Goal: Find specific page/section: Find specific page/section

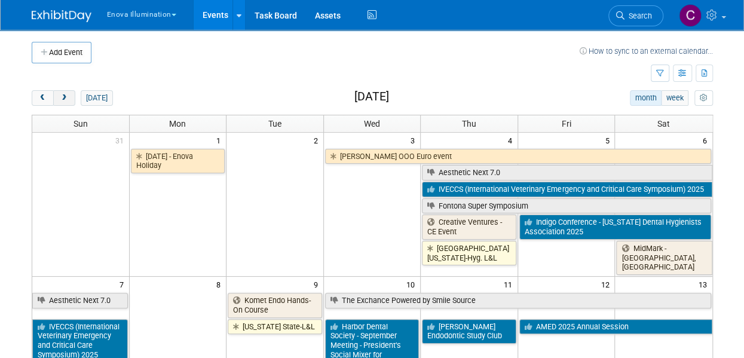
click at [65, 97] on span "next" at bounding box center [64, 98] width 9 height 8
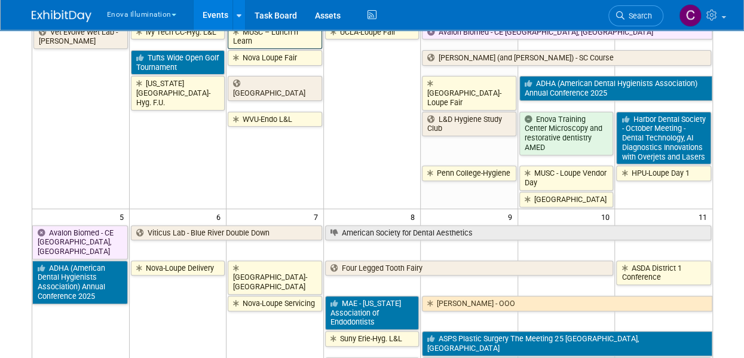
scroll to position [155, 0]
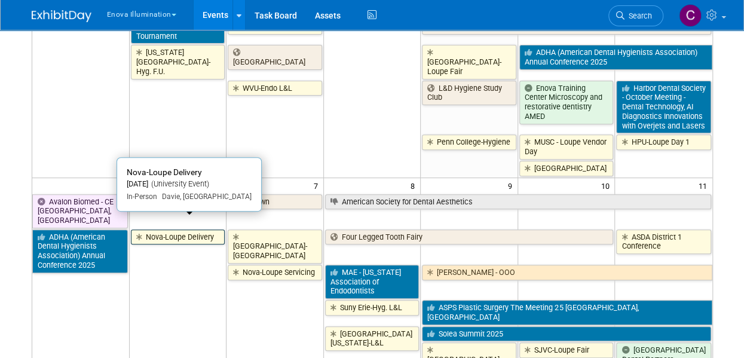
click at [180, 229] on link "Nova-Loupe Delivery" at bounding box center [178, 237] width 94 height 16
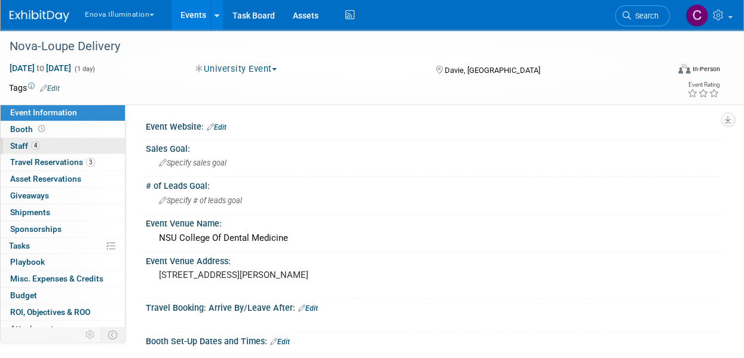
click at [25, 144] on span "Staff 4" at bounding box center [25, 146] width 30 height 10
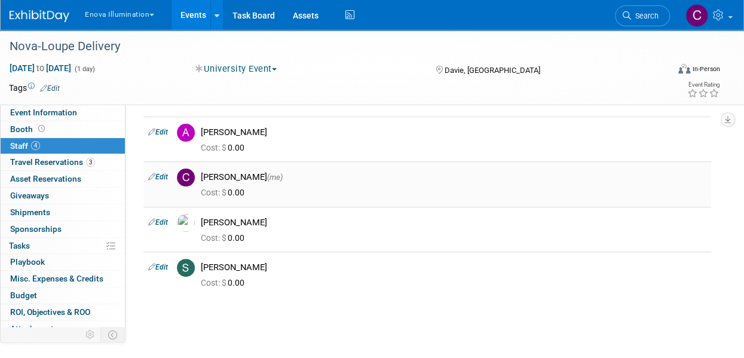
scroll to position [49, 0]
